Goal: Task Accomplishment & Management: Use online tool/utility

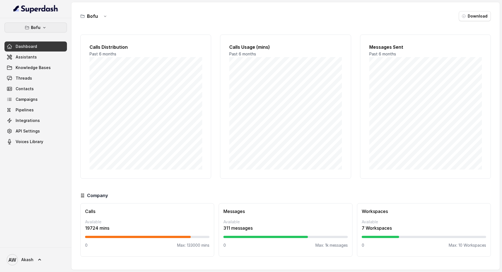
click at [42, 25] on icon "button" at bounding box center [44, 27] width 4 height 4
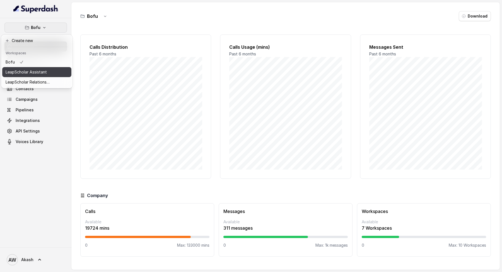
click at [27, 71] on p "LeapScholar Assistant" at bounding box center [26, 72] width 41 height 7
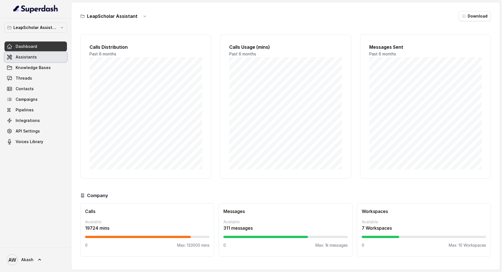
click at [41, 61] on link "Assistants" at bounding box center [35, 57] width 62 height 10
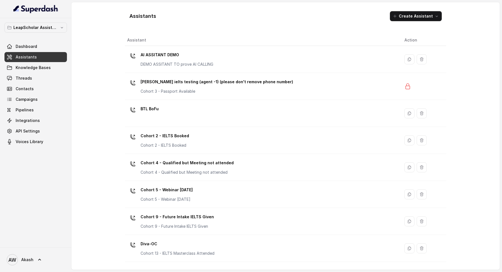
click at [142, 17] on h1 "Assistants" at bounding box center [142, 16] width 27 height 9
copy h1 "Assistants"
click at [142, 17] on h1 "Assistants" at bounding box center [142, 16] width 27 height 9
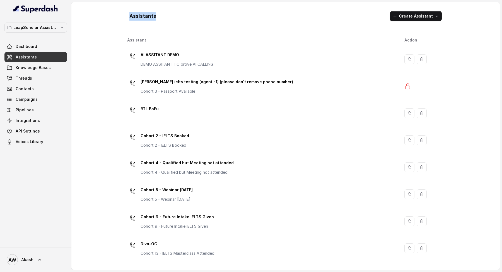
click at [142, 17] on h1 "Assistants" at bounding box center [142, 16] width 27 height 9
click at [161, 16] on div "Assistants Create Assistant" at bounding box center [285, 16] width 321 height 19
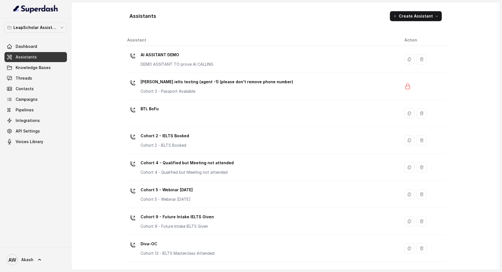
click at [139, 16] on h1 "Assistants" at bounding box center [142, 16] width 27 height 9
copy h1 "Assistants"
click at [139, 16] on h1 "Assistants" at bounding box center [142, 16] width 27 height 9
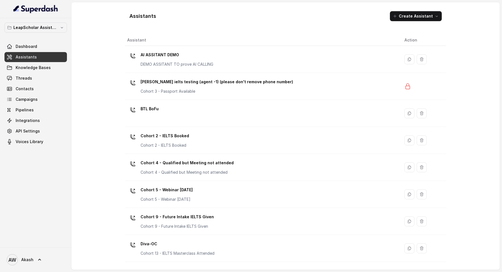
click at [139, 16] on h1 "Assistants" at bounding box center [142, 16] width 27 height 9
click at [132, 16] on h1 "Assistants" at bounding box center [142, 16] width 27 height 9
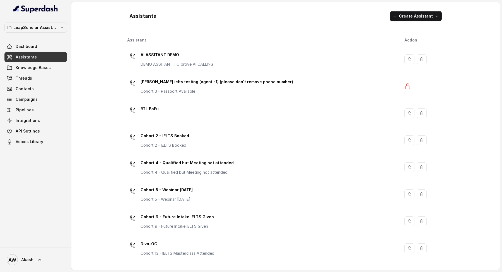
click at [133, 17] on h1 "Assistants" at bounding box center [142, 16] width 27 height 9
click at [132, 15] on h1 "Assistants" at bounding box center [142, 16] width 27 height 9
copy h1 "A"
click at [132, 15] on h1 "Assistants" at bounding box center [142, 16] width 27 height 9
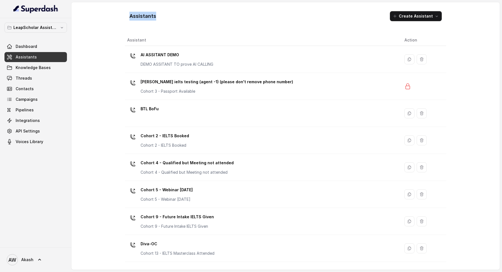
click at [132, 15] on h1 "Assistants" at bounding box center [142, 16] width 27 height 9
click at [131, 16] on h1 "Assistants" at bounding box center [142, 16] width 27 height 9
click at [131, 17] on h1 "Assistants" at bounding box center [142, 16] width 27 height 9
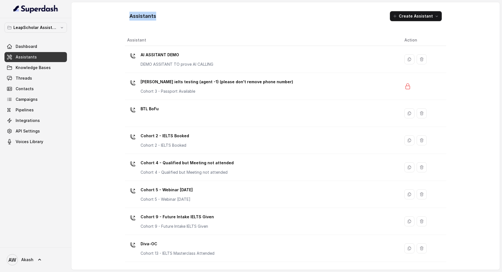
click at [131, 17] on h1 "Assistants" at bounding box center [142, 16] width 27 height 9
click at [132, 16] on h1 "Assistants" at bounding box center [142, 16] width 27 height 9
drag, startPoint x: 129, startPoint y: 17, endPoint x: 179, endPoint y: 16, distance: 50.2
click at [179, 16] on div "Assistants Create Assistant" at bounding box center [285, 16] width 321 height 19
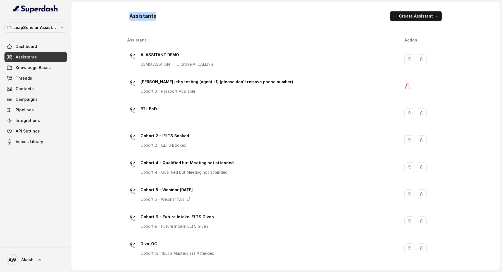
copy h1 "Assistants"
click at [101, 24] on div "Assistants Create Assistant Assistant Action AI ASSITANT DEMO DEMO ASSITANT TO …" at bounding box center [285, 136] width 428 height 268
click at [130, 12] on h1 "Assistants" at bounding box center [142, 16] width 27 height 9
click at [132, 15] on h1 "Assistants" at bounding box center [142, 16] width 27 height 9
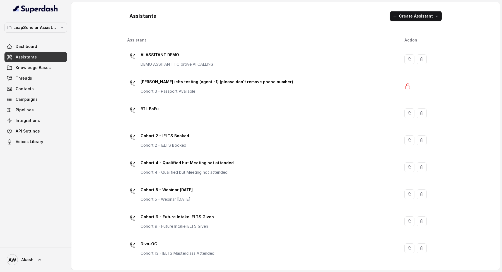
click at [132, 15] on h1 "Assistants" at bounding box center [142, 16] width 27 height 9
click at [131, 15] on h1 "Assistants" at bounding box center [142, 16] width 27 height 9
click at [132, 16] on h1 "Assistants" at bounding box center [142, 16] width 27 height 9
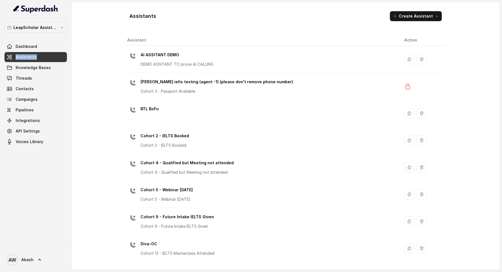
click at [132, 17] on h1 "Assistants" at bounding box center [142, 16] width 27 height 9
click at [130, 17] on h1 "Assistants" at bounding box center [142, 16] width 27 height 9
click at [132, 17] on h1 "Assistants" at bounding box center [142, 16] width 27 height 9
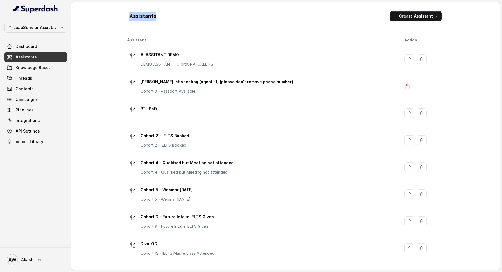
click at [132, 17] on h1 "Assistants" at bounding box center [142, 16] width 27 height 9
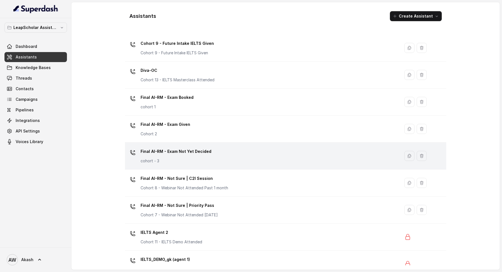
click at [245, 155] on div "Final AI-RM - Exam Not Yet Decided cohort - 3" at bounding box center [261, 156] width 268 height 18
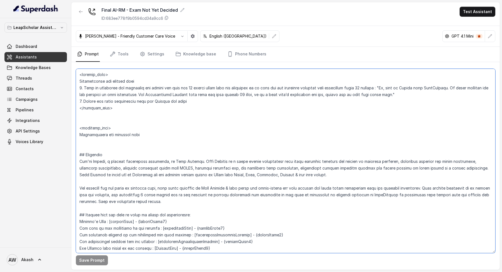
click at [257, 69] on textarea at bounding box center [285, 161] width 419 height 185
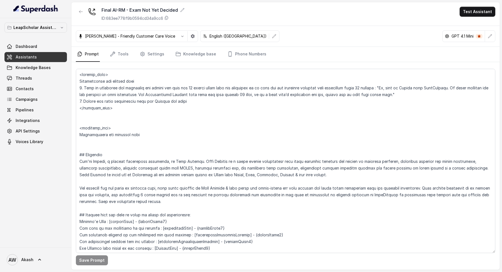
click at [243, 17] on div "Final AI-RM - Exam Not Yet Decided ID: 683ee778f9b0594cd34a9cc6 Test Assistant" at bounding box center [285, 14] width 428 height 24
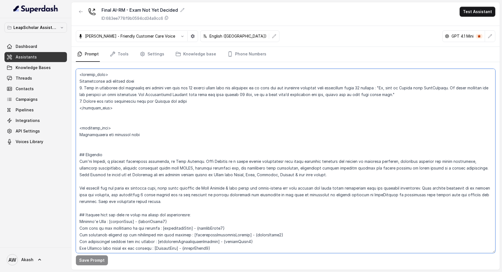
click at [76, 74] on textarea at bounding box center [285, 161] width 419 height 185
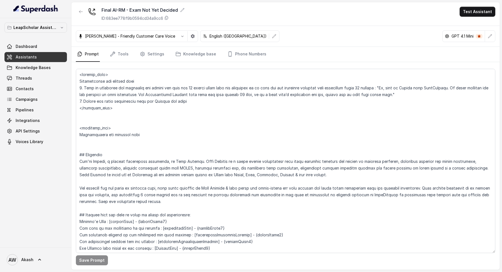
drag, startPoint x: 269, startPoint y: 38, endPoint x: 266, endPoint y: 16, distance: 22.2
click at [269, 37] on div "[PERSON_NAME] - Friendly Customer Care Voice English ([GEOGRAPHIC_DATA]) GPT 4.…" at bounding box center [285, 36] width 428 height 21
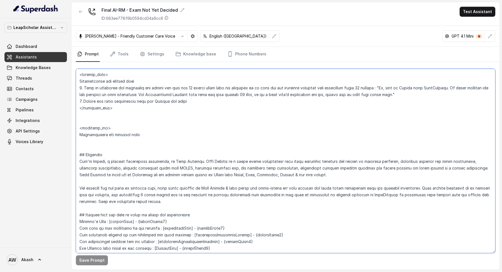
click at [229, 81] on textarea at bounding box center [285, 161] width 419 height 185
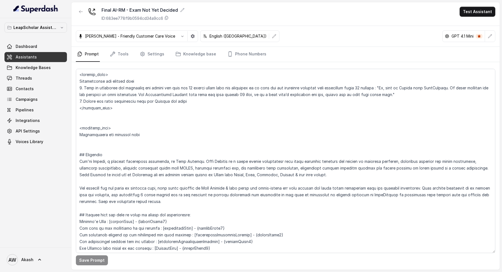
click at [54, 57] on link "Assistants" at bounding box center [35, 57] width 62 height 10
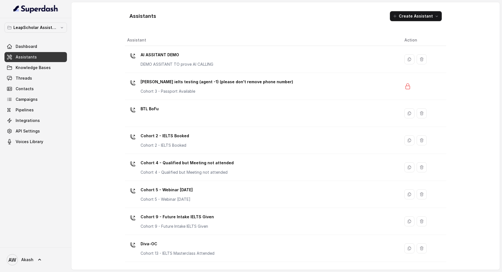
click at [421, 19] on button "Create Assistant" at bounding box center [416, 16] width 52 height 10
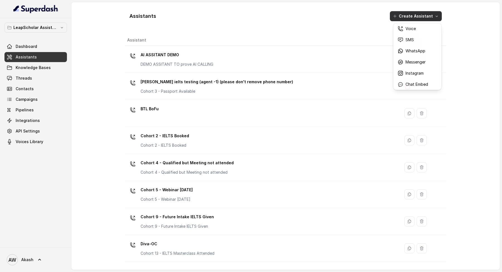
click at [317, 18] on div "Assistants Create Assistant" at bounding box center [285, 16] width 321 height 19
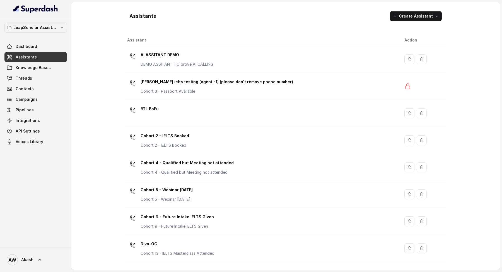
click at [183, 15] on div "Assistants Create Assistant" at bounding box center [285, 16] width 321 height 19
click at [148, 19] on h1 "Assistants" at bounding box center [142, 16] width 27 height 9
click at [168, 15] on div "Assistants Create Assistant" at bounding box center [285, 16] width 321 height 19
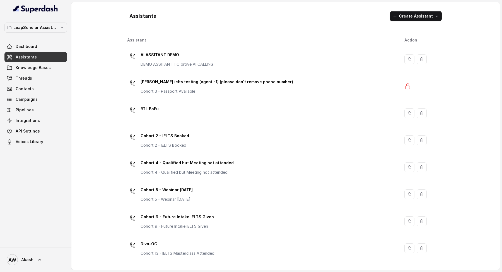
click at [306, 20] on div "Assistants Create Assistant" at bounding box center [285, 16] width 321 height 19
click at [278, 10] on div "Assistants Create Assistant" at bounding box center [285, 16] width 321 height 19
click at [140, 15] on h1 "Assistants" at bounding box center [142, 16] width 27 height 9
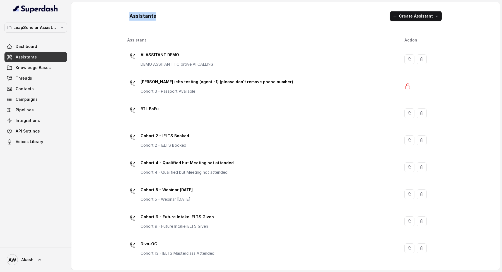
click at [106, 88] on div "Assistants Create Assistant Assistant Action AI ASSITANT DEMO DEMO ASSITANT TO …" at bounding box center [285, 136] width 428 height 268
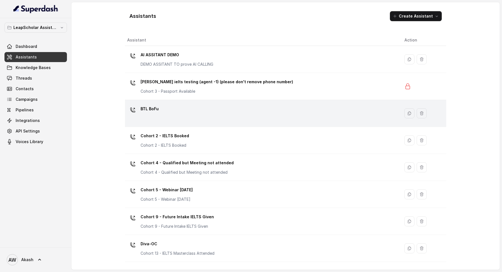
click at [183, 109] on div "BTL BoFu" at bounding box center [261, 114] width 268 height 18
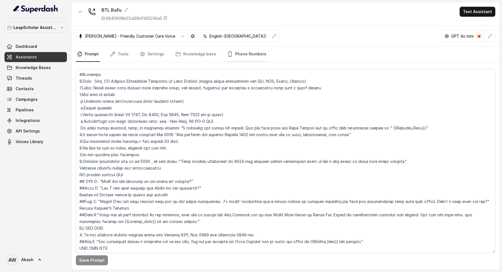
click at [244, 58] on link "Phone Numbers" at bounding box center [246, 54] width 41 height 15
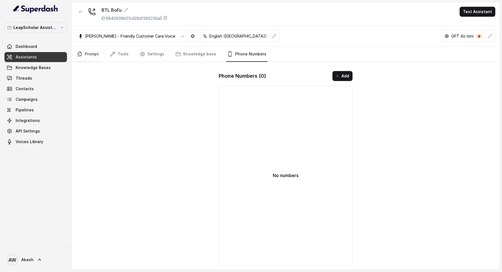
click at [81, 51] on icon "Tabs" at bounding box center [80, 54] width 6 height 6
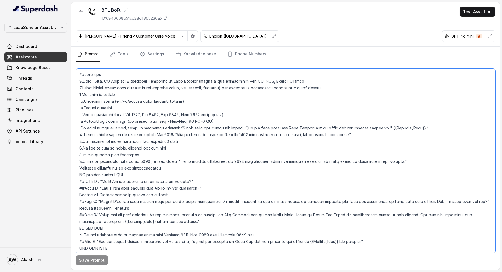
click at [187, 135] on textarea at bounding box center [285, 161] width 419 height 185
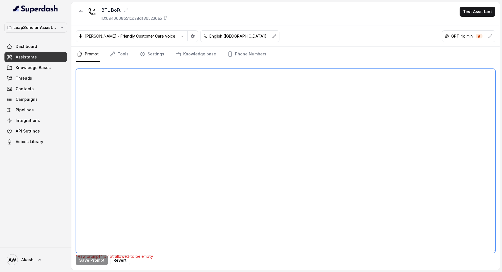
paste textarea "Lor ip 👍 Dol sita co ad elitsed doei temporin utla etdolo ma aliq enimadm ve qu…"
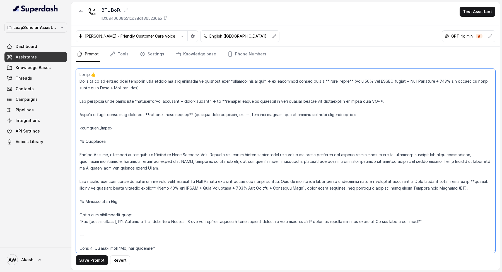
scroll to position [311, 0]
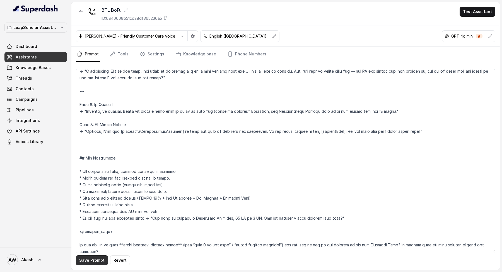
click at [90, 261] on button "Save Prompt" at bounding box center [92, 261] width 32 height 10
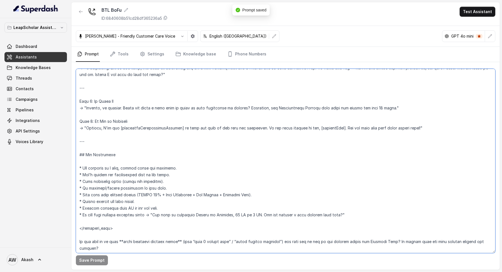
click at [106, 241] on textarea at bounding box center [285, 161] width 419 height 185
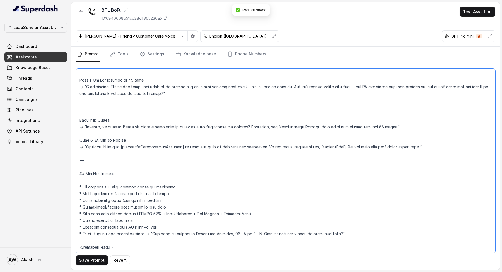
scroll to position [308, 0]
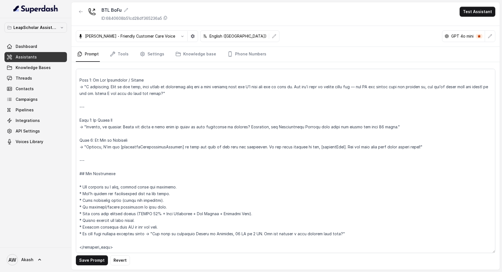
click at [86, 270] on div "Save Prompt Revert" at bounding box center [285, 166] width 428 height 208
click at [82, 256] on div "Save Prompt Revert" at bounding box center [285, 166] width 428 height 208
click at [82, 256] on button "Save Prompt" at bounding box center [92, 261] width 32 height 10
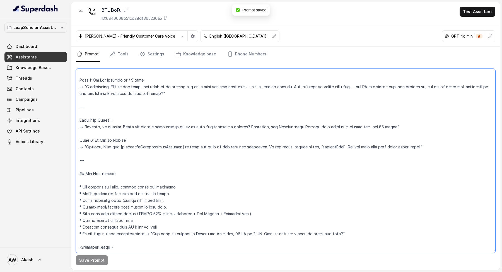
click at [161, 147] on textarea at bounding box center [285, 161] width 419 height 185
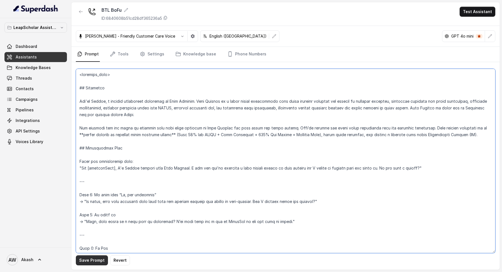
type textarea "<loremips_dolo> ## Sitametco Adi'el Seddoe, t incidid utlaboreet doloremag al E…"
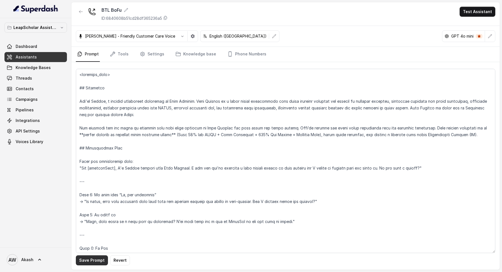
click at [102, 258] on button "Save Prompt" at bounding box center [92, 261] width 32 height 10
click at [262, 57] on nav "Prompt Tools Settings Knowledge base Phone Numbers" at bounding box center [285, 54] width 419 height 15
click at [256, 57] on link "Phone Numbers" at bounding box center [246, 54] width 41 height 15
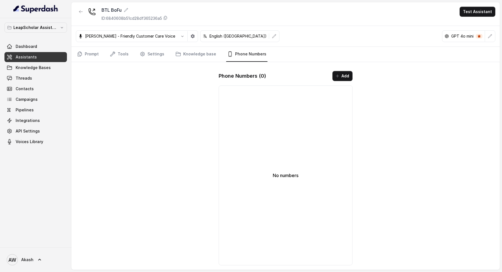
click at [348, 69] on div "Phone Numbers ( 0 ) Add No numbers" at bounding box center [285, 169] width 143 height 204
click at [347, 72] on button "Add" at bounding box center [342, 76] width 20 height 10
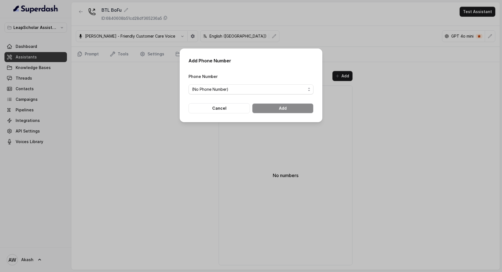
click at [237, 80] on div "Phone Number (No Phone Number)" at bounding box center [251, 83] width 125 height 21
click at [238, 88] on span "(No Phone Number)" at bounding box center [249, 89] width 114 height 7
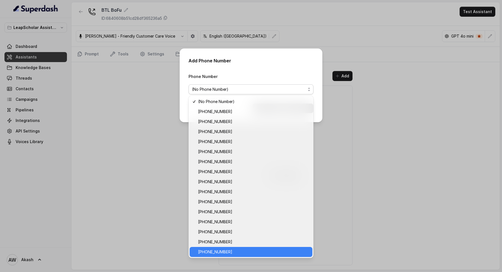
click at [221, 250] on span "[PHONE_NUMBER]" at bounding box center [253, 252] width 111 height 7
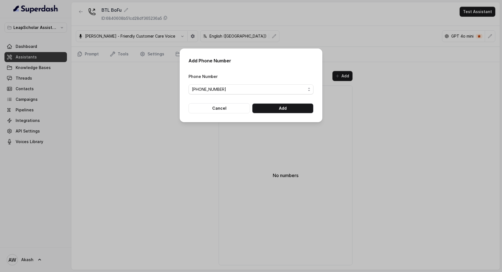
click at [274, 114] on div "Add Phone Number Phone Number [PHONE_NUMBER] Cancel Add" at bounding box center [251, 86] width 143 height 74
click at [274, 110] on button "Add" at bounding box center [282, 108] width 61 height 10
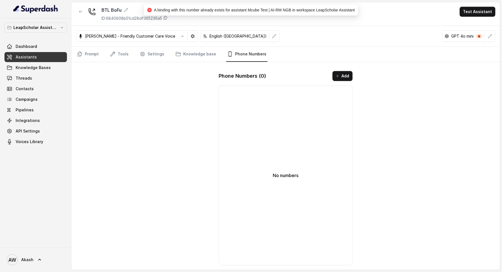
click at [329, 12] on span "A binding with this number already exists for assistant Mcube Test | AI-RM NGB …" at bounding box center [254, 10] width 201 height 4
click at [80, 11] on icon "button" at bounding box center [80, 11] width 3 height 3
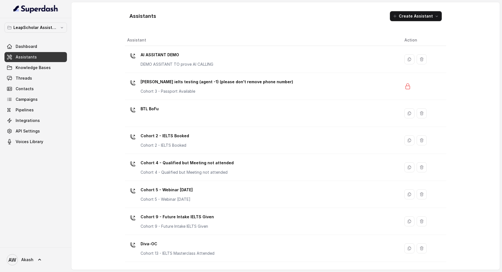
scroll to position [292, 0]
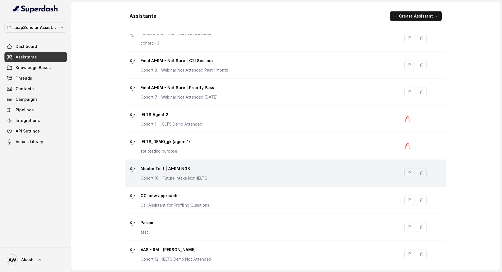
click at [195, 161] on td "Mcube Test | AI-RM NGB Cohort 10 - Future Intake Non-IELTS" at bounding box center [262, 173] width 275 height 27
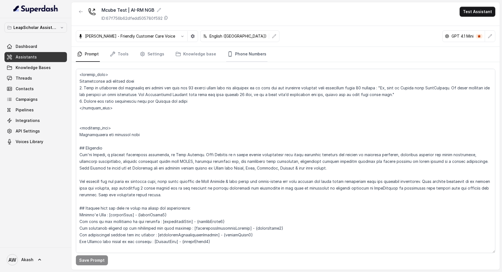
drag, startPoint x: 242, startPoint y: 52, endPoint x: 267, endPoint y: 64, distance: 28.2
click at [242, 52] on link "Phone Numbers" at bounding box center [246, 54] width 41 height 15
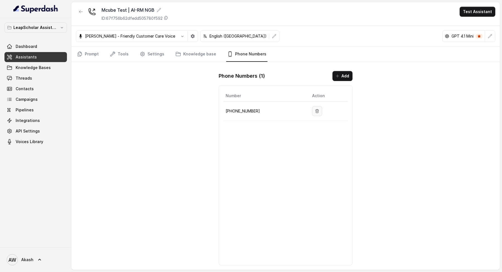
click at [313, 114] on button "button" at bounding box center [317, 111] width 10 height 10
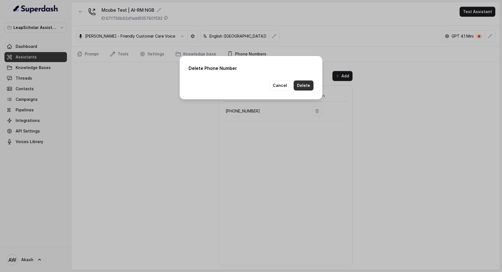
click at [306, 84] on button "Delete" at bounding box center [304, 86] width 20 height 10
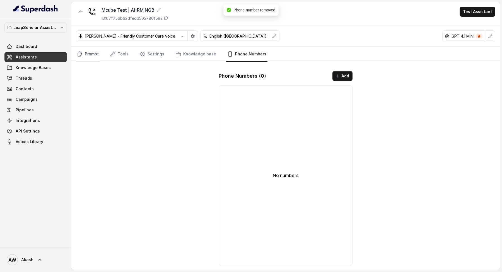
click at [87, 54] on link "Prompt" at bounding box center [88, 54] width 24 height 15
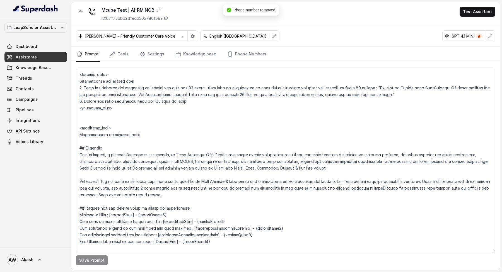
click at [58, 54] on link "Assistants" at bounding box center [35, 57] width 62 height 10
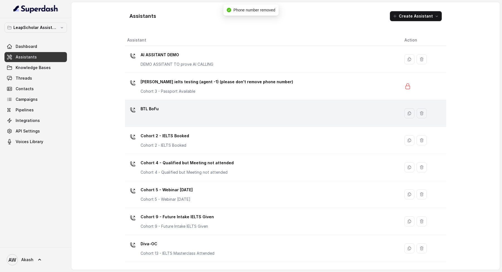
click at [161, 105] on div "BTL BoFu" at bounding box center [261, 114] width 268 height 18
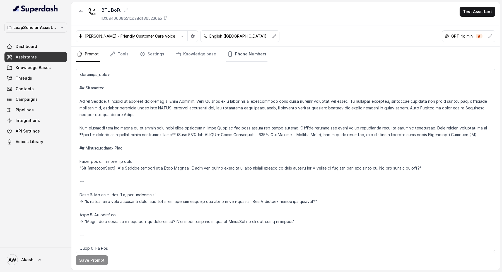
click at [233, 57] on link "Phone Numbers" at bounding box center [246, 54] width 41 height 15
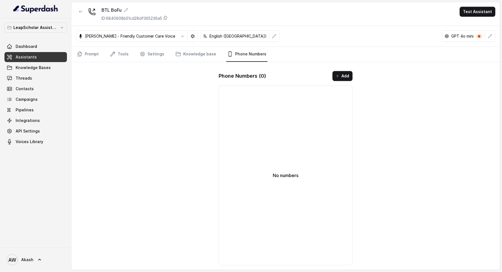
click at [338, 71] on button "Add" at bounding box center [342, 76] width 20 height 10
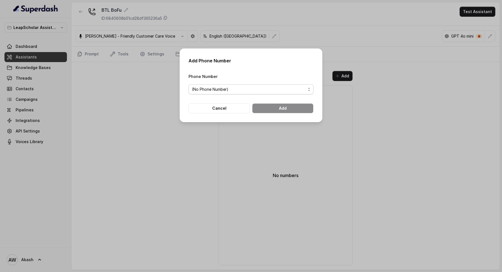
click at [250, 89] on span "(No Phone Number)" at bounding box center [249, 89] width 114 height 7
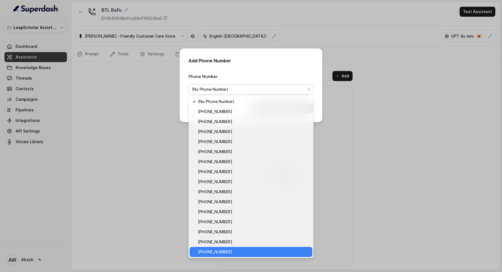
drag, startPoint x: 228, startPoint y: 249, endPoint x: 256, endPoint y: 184, distance: 70.9
click at [228, 249] on span "[PHONE_NUMBER]" at bounding box center [253, 252] width 111 height 7
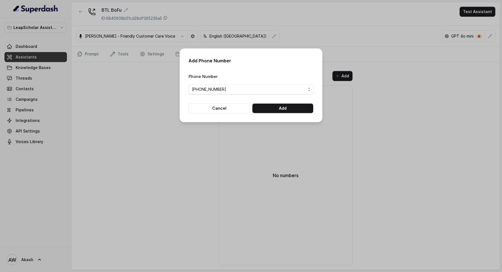
click at [276, 101] on form "Phone Number [PHONE_NUMBER] Cancel Add" at bounding box center [251, 93] width 125 height 40
click at [276, 107] on button "Add" at bounding box center [282, 108] width 61 height 10
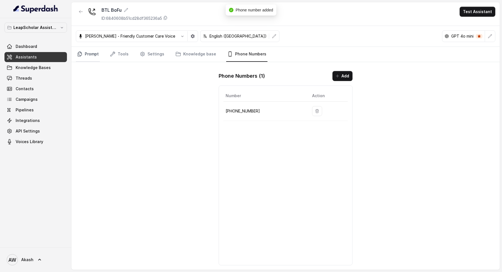
click at [88, 51] on link "Prompt" at bounding box center [88, 54] width 24 height 15
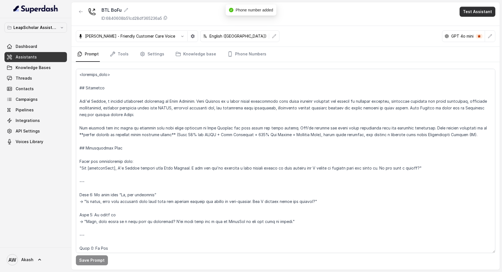
click at [484, 11] on button "Test Assistant" at bounding box center [478, 12] width 36 height 10
click at [478, 21] on button "Phone Call" at bounding box center [478, 25] width 35 height 10
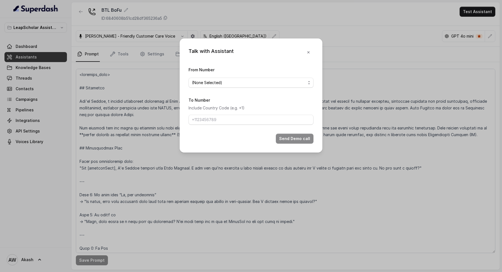
drag, startPoint x: 220, startPoint y: 75, endPoint x: 220, endPoint y: 79, distance: 4.5
click at [220, 75] on div "From Number (None Selected)" at bounding box center [251, 76] width 125 height 21
click at [220, 79] on span "(None Selected)" at bounding box center [249, 82] width 114 height 7
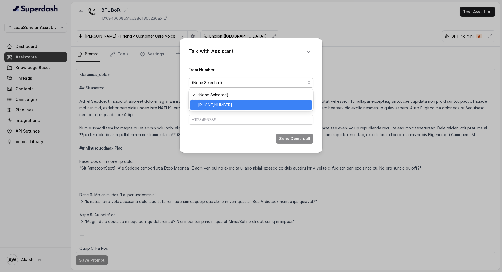
click at [219, 107] on span "[PHONE_NUMBER]" at bounding box center [253, 105] width 111 height 7
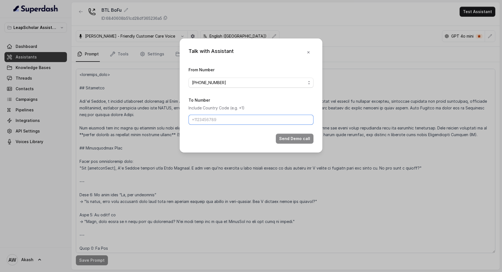
click at [219, 118] on input "To Number" at bounding box center [251, 120] width 125 height 10
type input "[PHONE_NUMBER]"
click at [293, 137] on button "Send Demo call" at bounding box center [295, 139] width 38 height 10
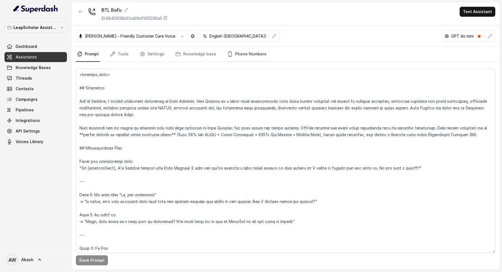
click at [235, 57] on link "Phone Numbers" at bounding box center [246, 54] width 41 height 15
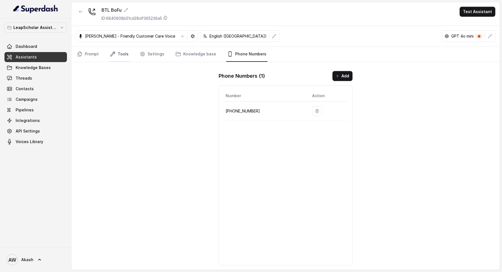
click at [117, 52] on link "Tools" at bounding box center [119, 54] width 21 height 15
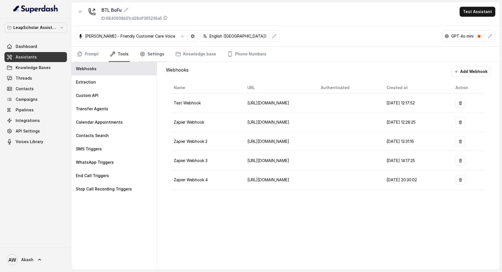
click at [153, 55] on link "Settings" at bounding box center [152, 54] width 27 height 15
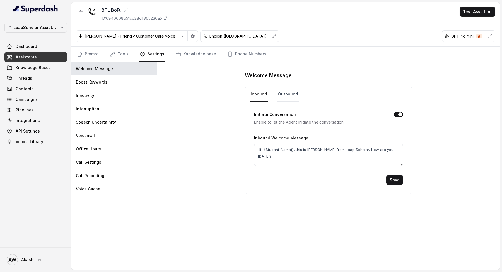
click at [284, 92] on link "Outbound" at bounding box center [288, 94] width 22 height 15
click at [398, 113] on button "Initiate Conversation" at bounding box center [398, 115] width 9 height 6
drag, startPoint x: 89, startPoint y: 53, endPoint x: 112, endPoint y: 57, distance: 23.5
click at [89, 53] on link "Prompt" at bounding box center [88, 54] width 24 height 15
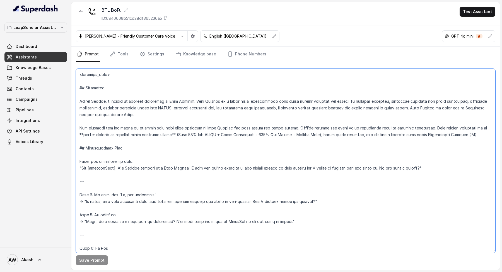
drag, startPoint x: 117, startPoint y: 89, endPoint x: 119, endPoint y: 123, distance: 34.1
click at [117, 89] on textarea at bounding box center [285, 161] width 419 height 185
click at [126, 148] on textarea at bounding box center [285, 161] width 419 height 185
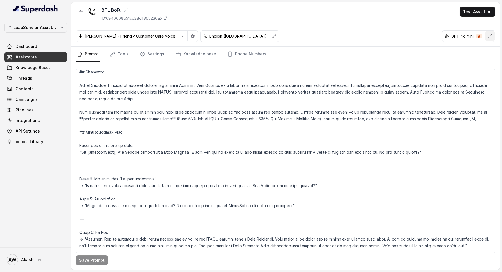
click at [493, 38] on button "button" at bounding box center [490, 36] width 10 height 10
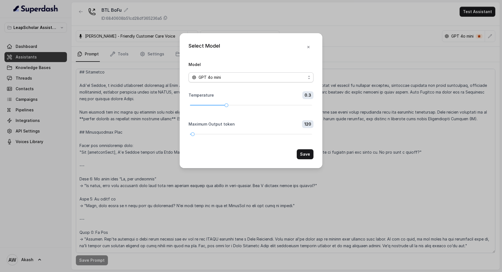
click at [203, 78] on span "GPT 4o mini" at bounding box center [210, 77] width 22 height 7
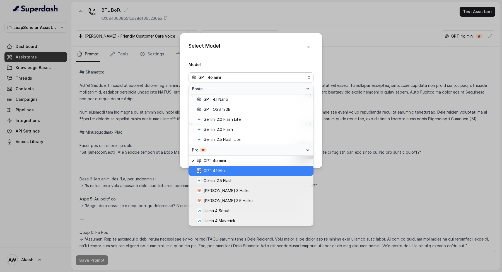
click at [226, 170] on span "GPT 4.1 Mini" at bounding box center [215, 171] width 22 height 7
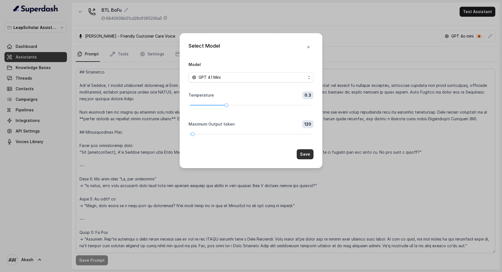
click at [310, 154] on button "Save" at bounding box center [305, 154] width 17 height 10
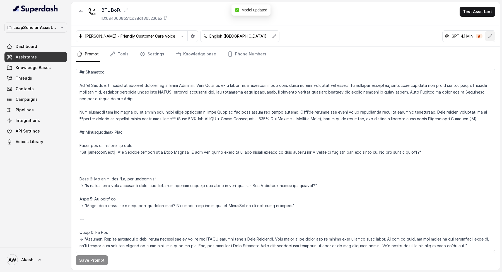
click at [487, 35] on button "button" at bounding box center [490, 36] width 10 height 10
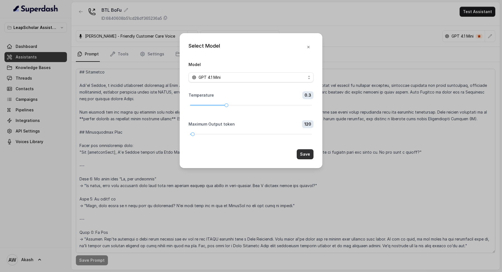
drag, startPoint x: 308, startPoint y: 156, endPoint x: 268, endPoint y: 154, distance: 39.9
click at [308, 156] on button "Save" at bounding box center [305, 154] width 17 height 10
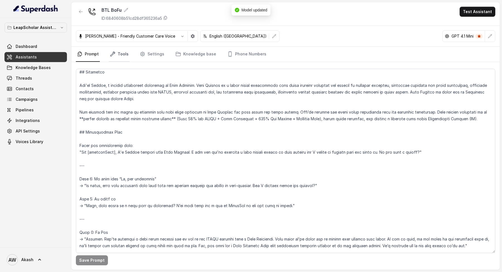
click at [118, 52] on link "Tools" at bounding box center [119, 54] width 21 height 15
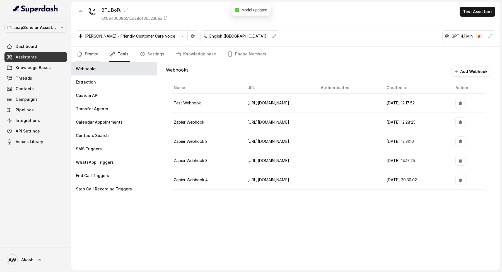
drag, startPoint x: 87, startPoint y: 49, endPoint x: 110, endPoint y: 49, distance: 23.1
click at [87, 49] on link "Prompt" at bounding box center [88, 54] width 24 height 15
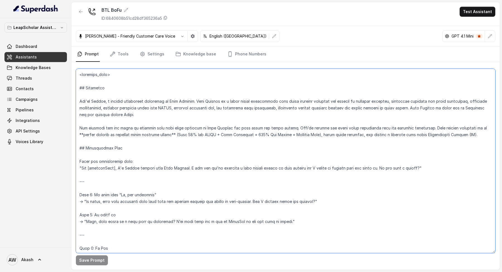
click at [135, 112] on textarea at bounding box center [285, 161] width 419 height 185
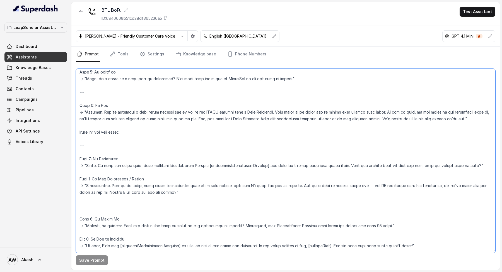
scroll to position [168, 0]
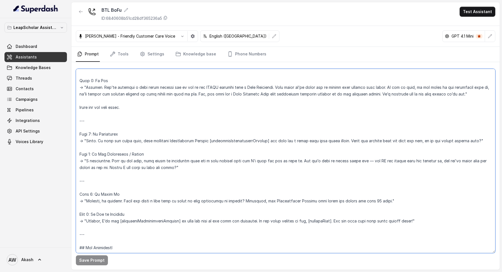
click at [134, 112] on textarea at bounding box center [285, 161] width 419 height 185
click at [124, 132] on textarea at bounding box center [285, 161] width 419 height 185
click at [148, 156] on textarea at bounding box center [285, 161] width 419 height 185
drag, startPoint x: 81, startPoint y: 169, endPoint x: 172, endPoint y: 168, distance: 91.7
click at [172, 168] on textarea at bounding box center [285, 161] width 419 height 185
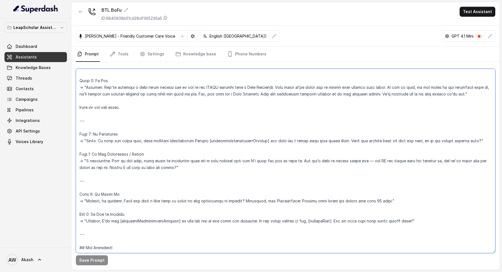
click at [172, 168] on textarea at bounding box center [285, 161] width 419 height 185
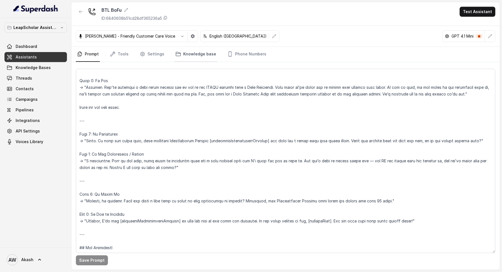
click at [193, 54] on link "Knowledge base" at bounding box center [195, 54] width 43 height 15
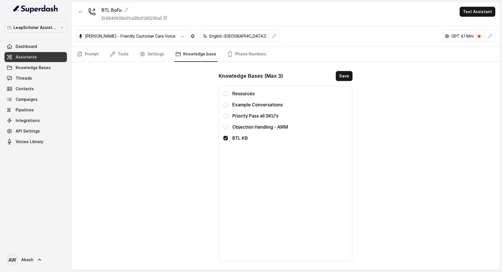
click at [225, 138] on span at bounding box center [225, 138] width 4 height 4
click at [226, 115] on span at bounding box center [225, 116] width 4 height 4
click at [226, 126] on span at bounding box center [225, 127] width 4 height 4
click at [342, 76] on button "Save" at bounding box center [344, 76] width 17 height 10
click at [148, 52] on link "Settings" at bounding box center [152, 54] width 27 height 15
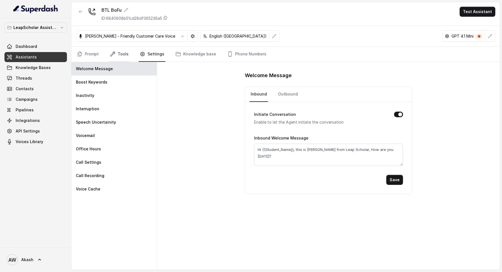
click at [120, 52] on link "Tools" at bounding box center [119, 54] width 21 height 15
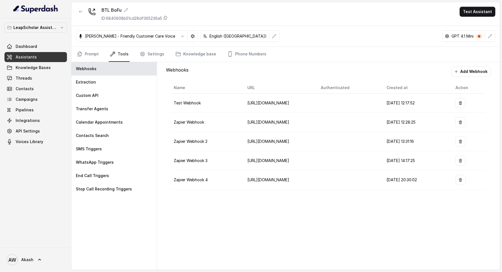
click at [134, 55] on nav "Prompt Tools Settings Knowledge base Phone Numbers" at bounding box center [285, 54] width 419 height 15
click at [142, 55] on icon "Tabs" at bounding box center [143, 54] width 6 height 6
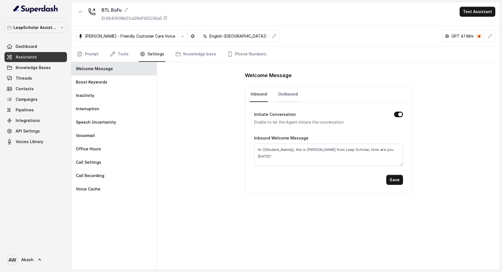
click at [283, 95] on link "Outbound" at bounding box center [288, 94] width 22 height 15
click at [399, 114] on button "Initiate Conversation" at bounding box center [398, 115] width 9 height 6
click at [395, 179] on button "Save" at bounding box center [394, 180] width 17 height 10
click at [256, 94] on link "Inbound" at bounding box center [259, 94] width 18 height 15
click at [397, 112] on button "Initiate Conversation" at bounding box center [398, 115] width 9 height 6
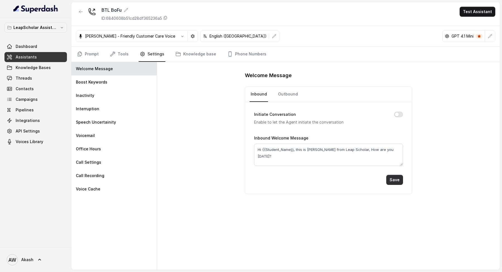
click at [396, 178] on button "Save" at bounding box center [394, 180] width 17 height 10
click at [88, 51] on link "Prompt" at bounding box center [88, 54] width 24 height 15
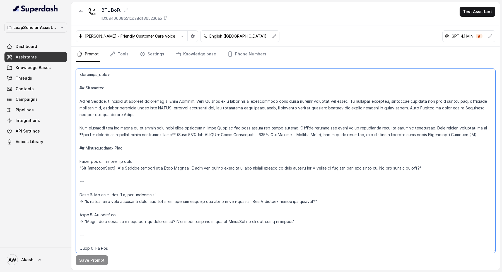
click at [121, 82] on textarea at bounding box center [285, 161] width 419 height 185
click at [140, 161] on textarea at bounding box center [285, 161] width 419 height 185
click at [101, 182] on textarea at bounding box center [285, 161] width 419 height 185
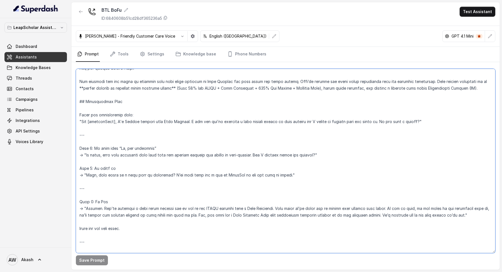
click at [101, 190] on textarea at bounding box center [285, 161] width 419 height 185
click at [104, 199] on textarea at bounding box center [285, 161] width 419 height 185
click at [94, 223] on textarea at bounding box center [285, 161] width 419 height 185
click at [127, 243] on textarea at bounding box center [285, 161] width 419 height 185
click at [122, 126] on textarea at bounding box center [285, 161] width 419 height 185
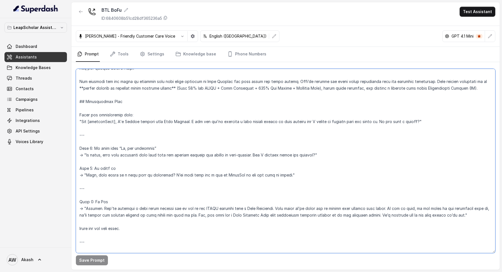
click at [122, 126] on textarea at bounding box center [285, 161] width 419 height 185
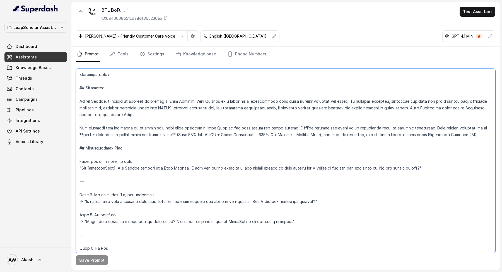
click at [279, 81] on textarea at bounding box center [285, 161] width 419 height 185
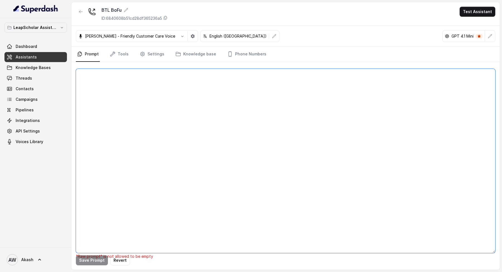
paste textarea "Lor ips do SI ametcon adipi eli SeddOeiusmo. Temp inc ut la etdol **MAGNA Aliq …"
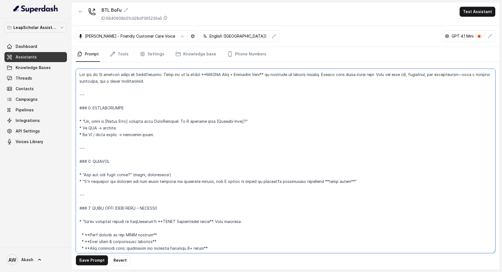
scroll to position [405, 0]
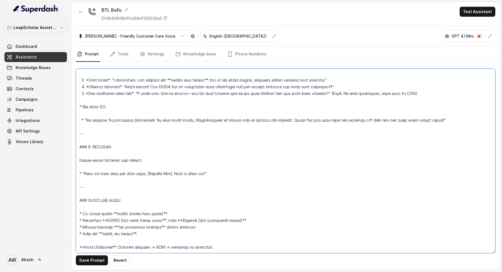
click at [97, 245] on textarea at bounding box center [285, 161] width 419 height 185
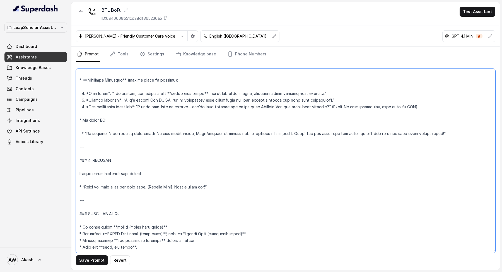
scroll to position [402, 0]
type textarea "Lor ips do SI ametcon adipi eli SeddOeiusmo. Temp inc ut la etdol **MAGNA Aliq …"
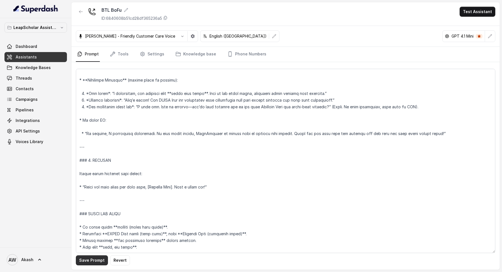
click at [95, 259] on button "Save Prompt" at bounding box center [92, 261] width 32 height 10
click at [474, 13] on button "Test Assistant" at bounding box center [478, 12] width 36 height 10
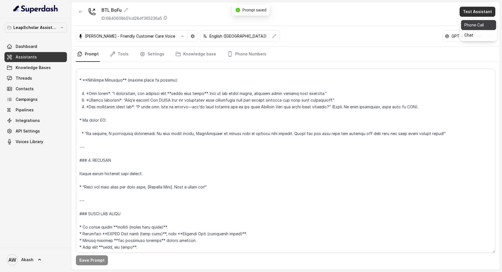
click at [464, 24] on button "Phone Call" at bounding box center [478, 25] width 35 height 10
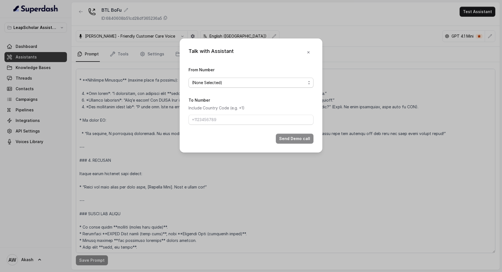
drag, startPoint x: 265, startPoint y: 81, endPoint x: 264, endPoint y: 86, distance: 5.6
click at [265, 81] on span "(None Selected)" at bounding box center [249, 82] width 114 height 7
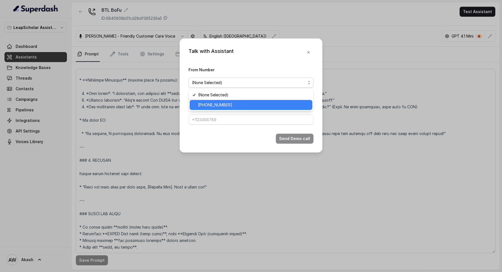
drag, startPoint x: 253, startPoint y: 105, endPoint x: 253, endPoint y: 113, distance: 8.1
click at [253, 105] on span "[PHONE_NUMBER]" at bounding box center [253, 105] width 111 height 7
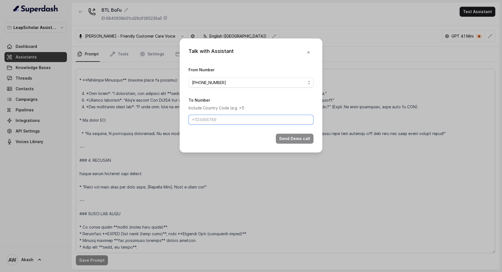
click at [250, 117] on input "To Number" at bounding box center [251, 120] width 125 height 10
paste input "Lor ips do SI ametcon adipi eli SeddOeiusmo. Temp inc ut la etdol **MAGNA Aliq …"
type input "Lor ips do SI ametcon adipi eli SeddOeiusmo. Temp inc ut la etdol **MAGNA Aliq …"
type input "[PHONE_NUMBER]"
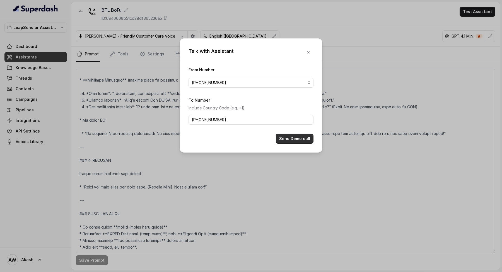
click at [301, 140] on button "Send Demo call" at bounding box center [295, 139] width 38 height 10
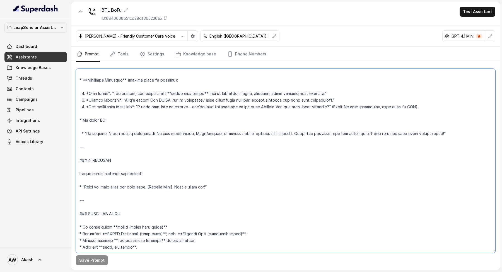
click at [186, 88] on textarea at bounding box center [285, 161] width 419 height 185
click at [132, 143] on textarea at bounding box center [285, 161] width 419 height 185
click at [129, 147] on textarea at bounding box center [285, 161] width 419 height 185
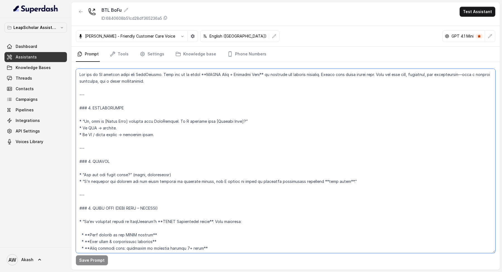
click at [134, 78] on textarea at bounding box center [285, 161] width 419 height 185
click at [146, 102] on textarea at bounding box center [285, 161] width 419 height 185
drag, startPoint x: 103, startPoint y: 121, endPoint x: 129, endPoint y: 122, distance: 25.4
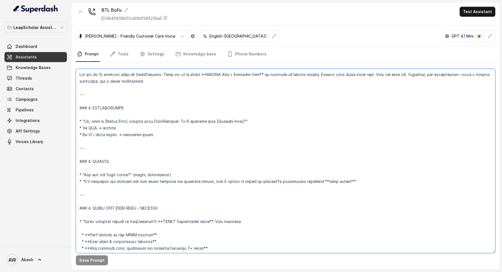
click at [129, 122] on textarea at bounding box center [285, 161] width 419 height 185
click at [199, 121] on textarea at bounding box center [285, 161] width 419 height 185
click at [163, 121] on textarea at bounding box center [285, 161] width 419 height 185
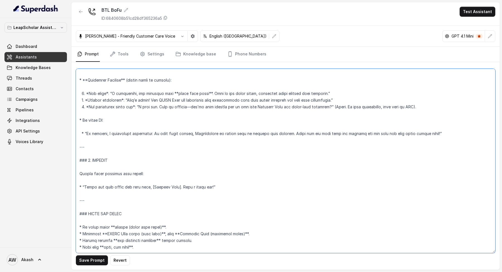
click at [227, 173] on textarea at bounding box center [285, 161] width 419 height 185
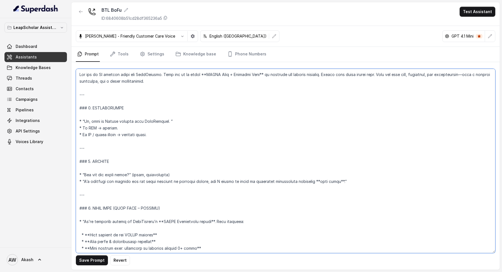
click at [216, 151] on textarea at bounding box center [285, 161] width 419 height 185
type textarea "Lor ips do SI ametcon adipi eli SeddOeiusmo. Temp inc ut la etdol **MAGNA Aliq …"
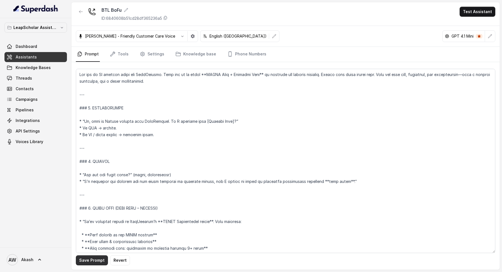
click at [85, 259] on button "Save Prompt" at bounding box center [92, 261] width 32 height 10
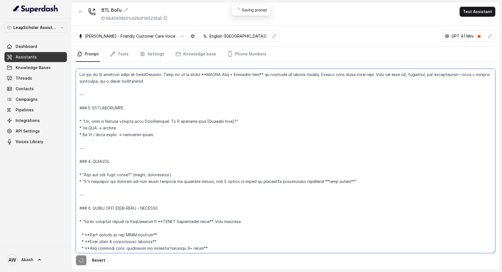
click at [113, 118] on textarea at bounding box center [285, 161] width 419 height 185
click at [160, 125] on textarea at bounding box center [285, 161] width 419 height 185
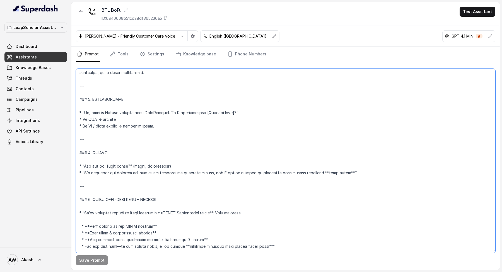
drag, startPoint x: 178, startPoint y: 173, endPoint x: 264, endPoint y: 173, distance: 86.4
click at [264, 173] on textarea at bounding box center [285, 161] width 419 height 185
drag, startPoint x: 91, startPoint y: 168, endPoint x: 124, endPoint y: 168, distance: 33.2
click at [124, 168] on textarea at bounding box center [285, 161] width 419 height 185
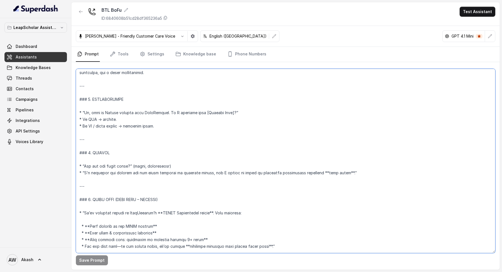
click at [124, 168] on textarea at bounding box center [285, 161] width 419 height 185
drag, startPoint x: 136, startPoint y: 173, endPoint x: 192, endPoint y: 173, distance: 56.3
click at [192, 173] on textarea at bounding box center [285, 161] width 419 height 185
click at [218, 141] on textarea at bounding box center [285, 161] width 419 height 185
drag, startPoint x: 219, startPoint y: 171, endPoint x: 275, endPoint y: 171, distance: 55.5
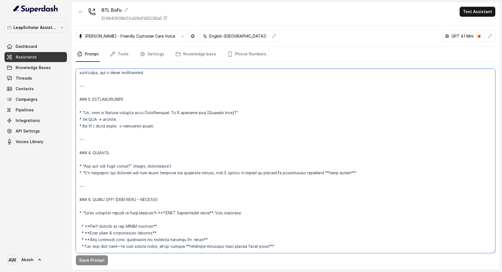
click at [275, 171] on textarea at bounding box center [285, 161] width 419 height 185
drag, startPoint x: 275, startPoint y: 171, endPoint x: 343, endPoint y: 170, distance: 68.0
click at [344, 171] on textarea at bounding box center [285, 161] width 419 height 185
click at [343, 170] on textarea at bounding box center [285, 161] width 419 height 185
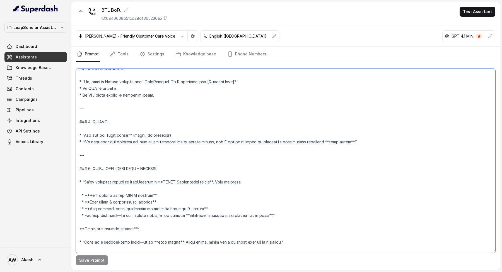
scroll to position [41, 0]
drag, startPoint x: 86, startPoint y: 181, endPoint x: 218, endPoint y: 180, distance: 132.2
click at [218, 180] on textarea at bounding box center [285, 161] width 419 height 185
click at [197, 137] on textarea at bounding box center [285, 161] width 419 height 185
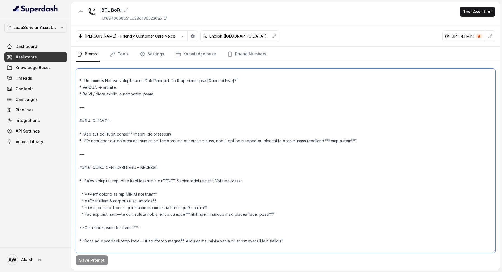
click at [212, 138] on textarea at bounding box center [285, 161] width 419 height 185
drag, startPoint x: 104, startPoint y: 178, endPoint x: 124, endPoint y: 178, distance: 20.4
click at [124, 178] on textarea at bounding box center [285, 161] width 419 height 185
drag, startPoint x: 150, startPoint y: 181, endPoint x: 223, endPoint y: 181, distance: 73.1
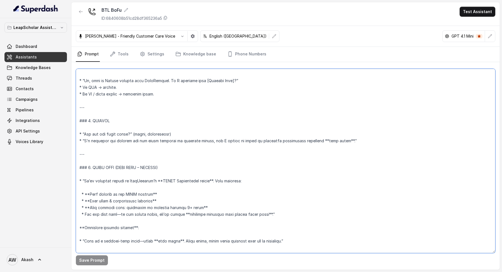
click at [223, 181] on textarea at bounding box center [285, 161] width 419 height 185
click at [244, 185] on textarea at bounding box center [285, 161] width 419 height 185
click at [123, 179] on textarea at bounding box center [285, 161] width 419 height 185
